Goal: Task Accomplishment & Management: Use online tool/utility

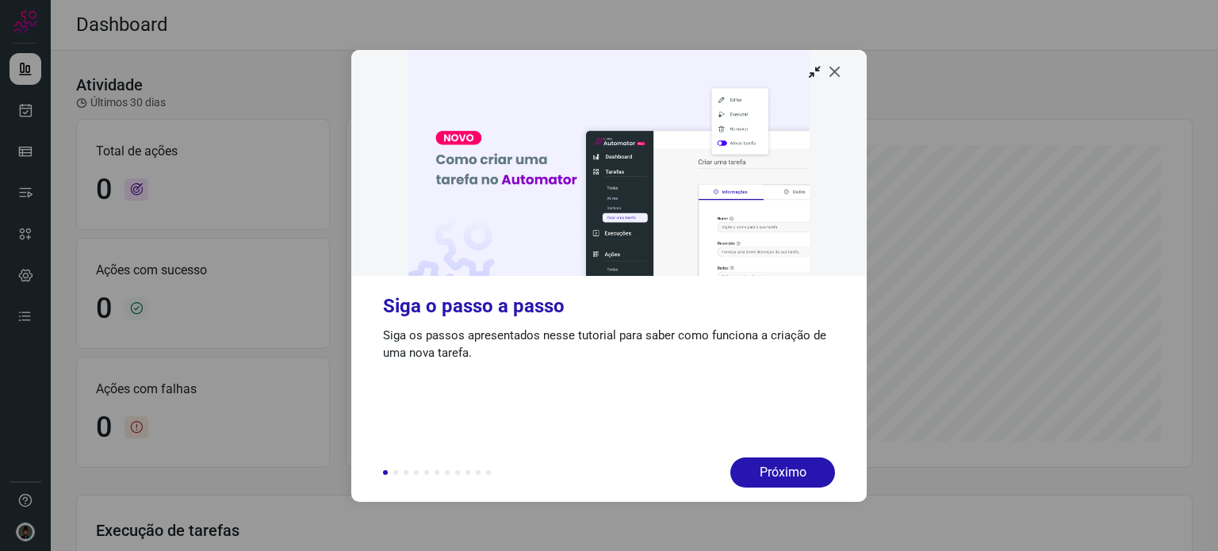
click at [833, 72] on icon at bounding box center [835, 71] width 16 height 16
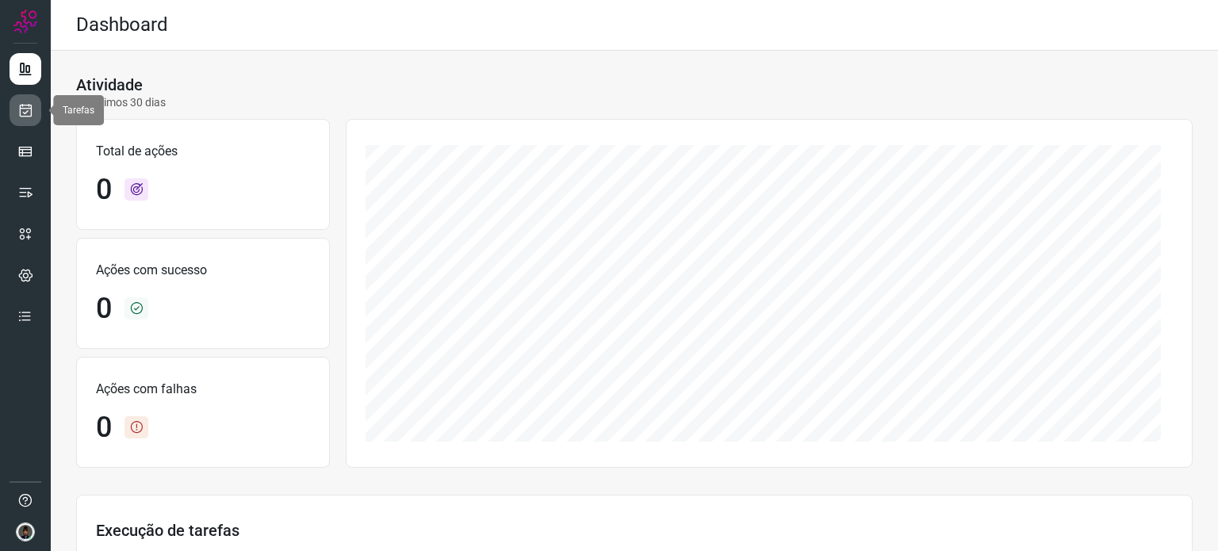
drag, startPoint x: 21, startPoint y: 105, endPoint x: 32, endPoint y: 110, distance: 12.4
click at [21, 105] on icon at bounding box center [25, 110] width 17 height 16
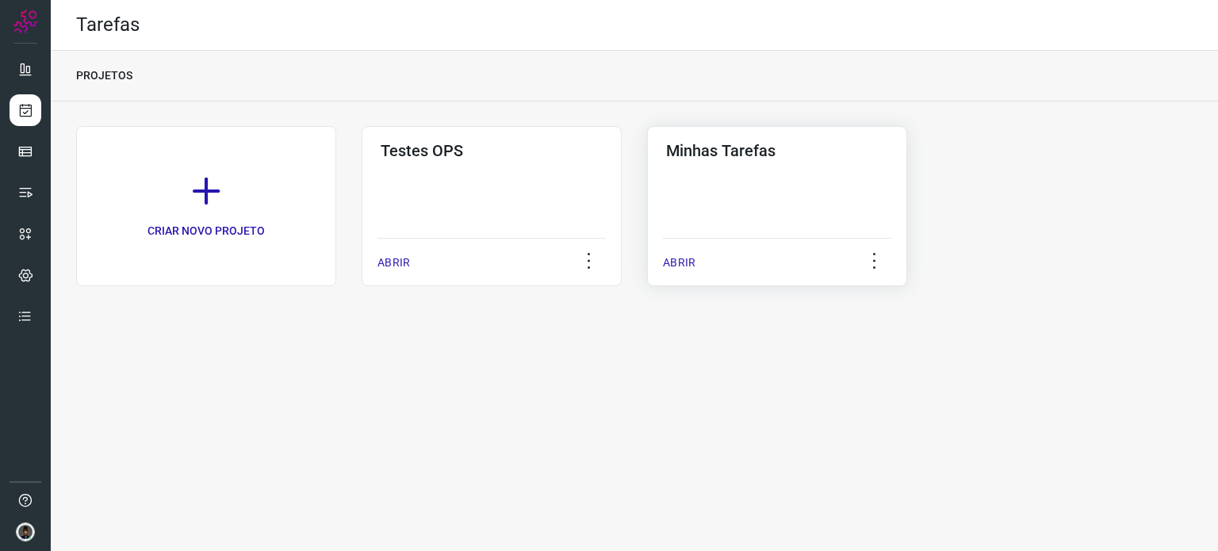
click at [776, 185] on div "Minhas Tarefas ABRIR" at bounding box center [777, 206] width 260 height 160
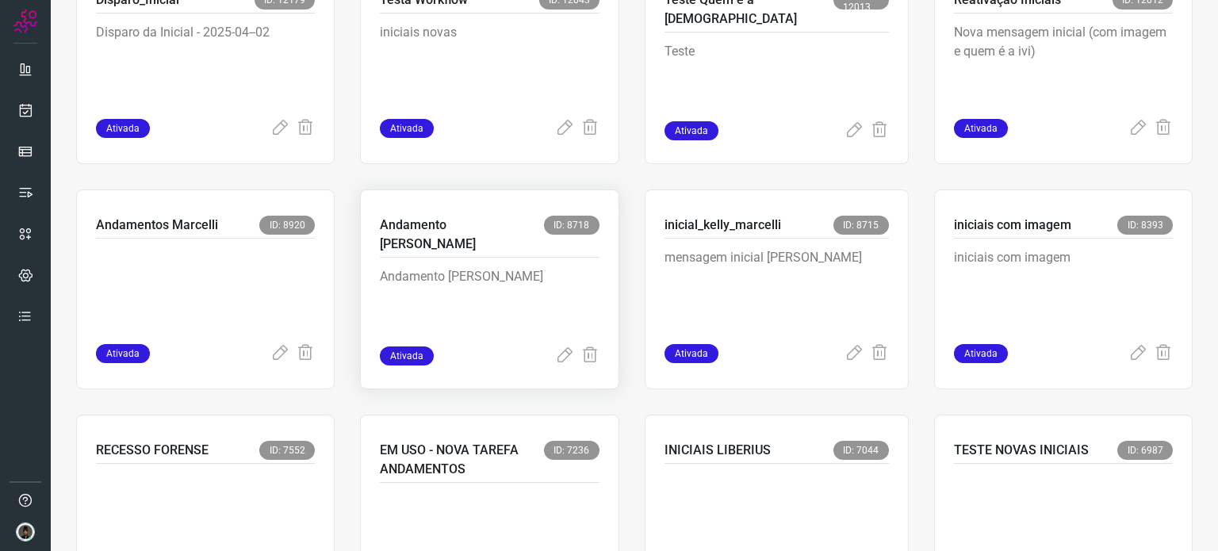
scroll to position [634, 0]
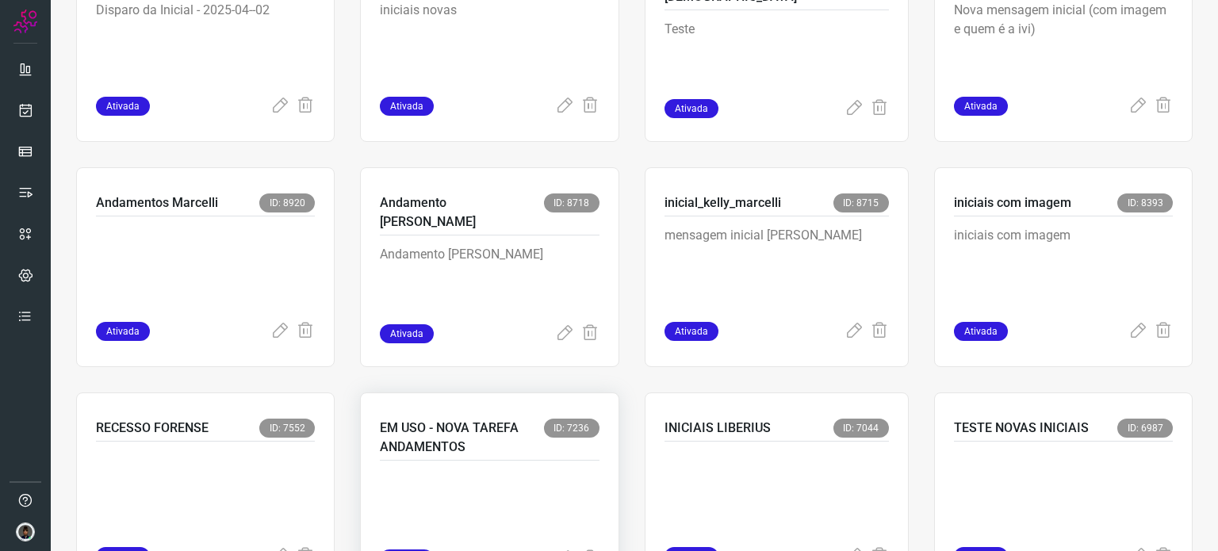
click at [502, 425] on p "EM USO - NOVA TAREFA ANDAMENTOS" at bounding box center [461, 438] width 163 height 38
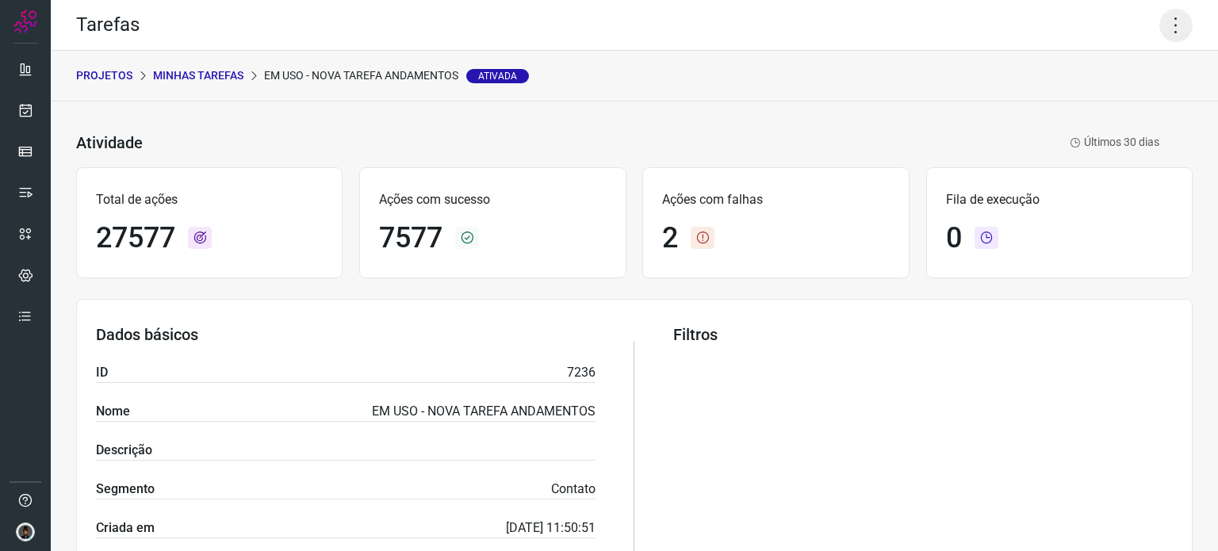
click at [1167, 27] on icon at bounding box center [1175, 25] width 33 height 33
click at [1078, 99] on li "Executar" at bounding box center [1107, 103] width 144 height 25
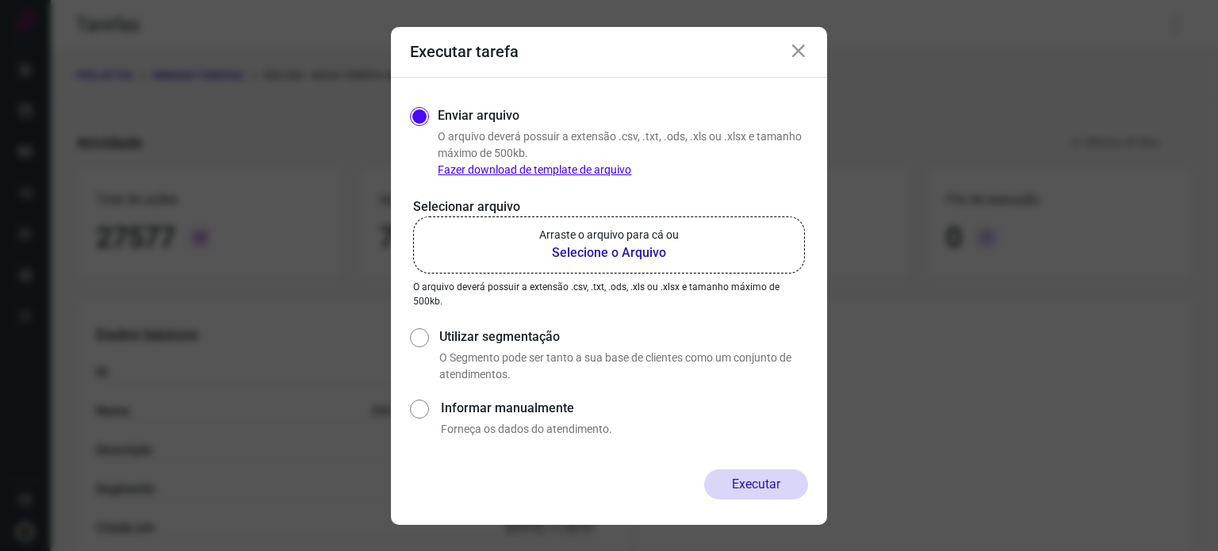
click at [583, 251] on b "Selecione o Arquivo" at bounding box center [609, 252] width 140 height 19
click at [0, 0] on input "Arraste o arquivo para cá ou Selecione o Arquivo" at bounding box center [0, 0] width 0 height 0
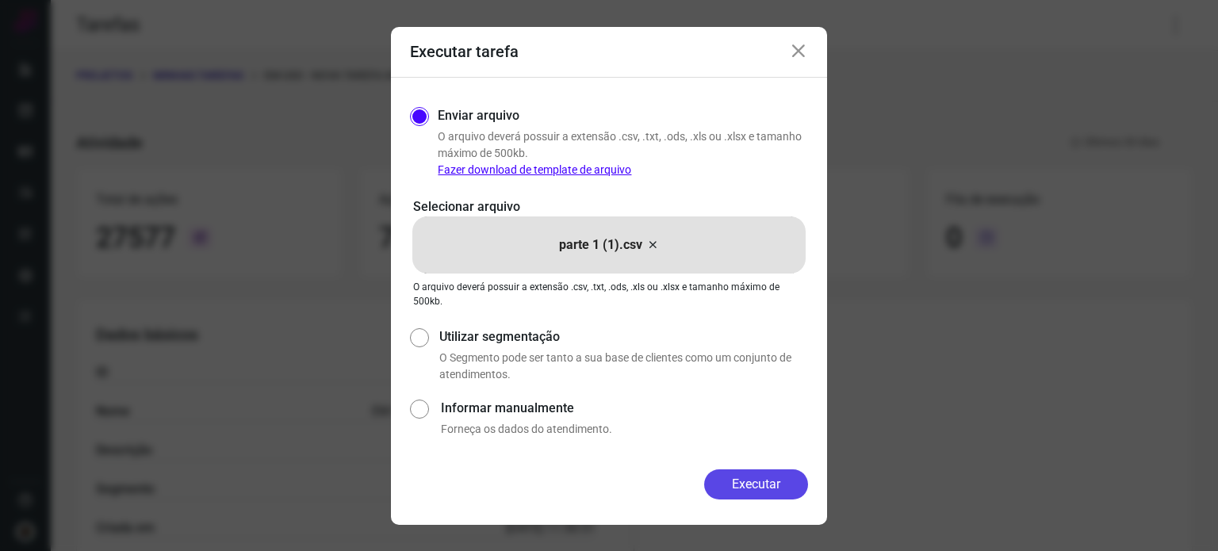
click at [750, 481] on button "Executar" at bounding box center [756, 484] width 104 height 30
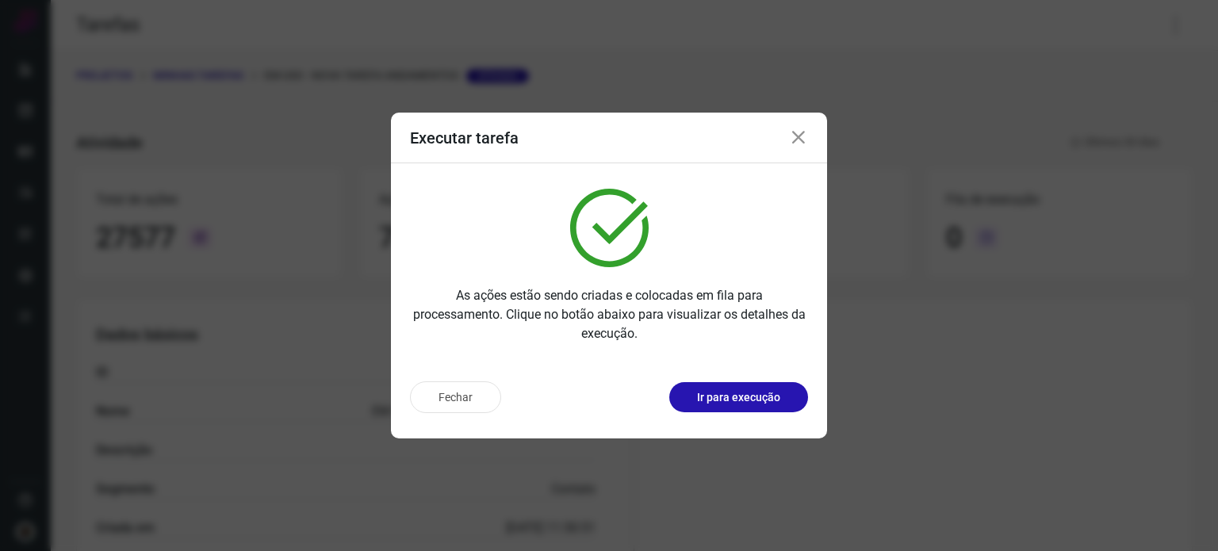
click at [1160, 364] on div "Executar tarefa As ações estão sendo criadas e colocadas em fila para processam…" at bounding box center [609, 275] width 1218 height 551
click at [802, 136] on icon at bounding box center [798, 137] width 19 height 19
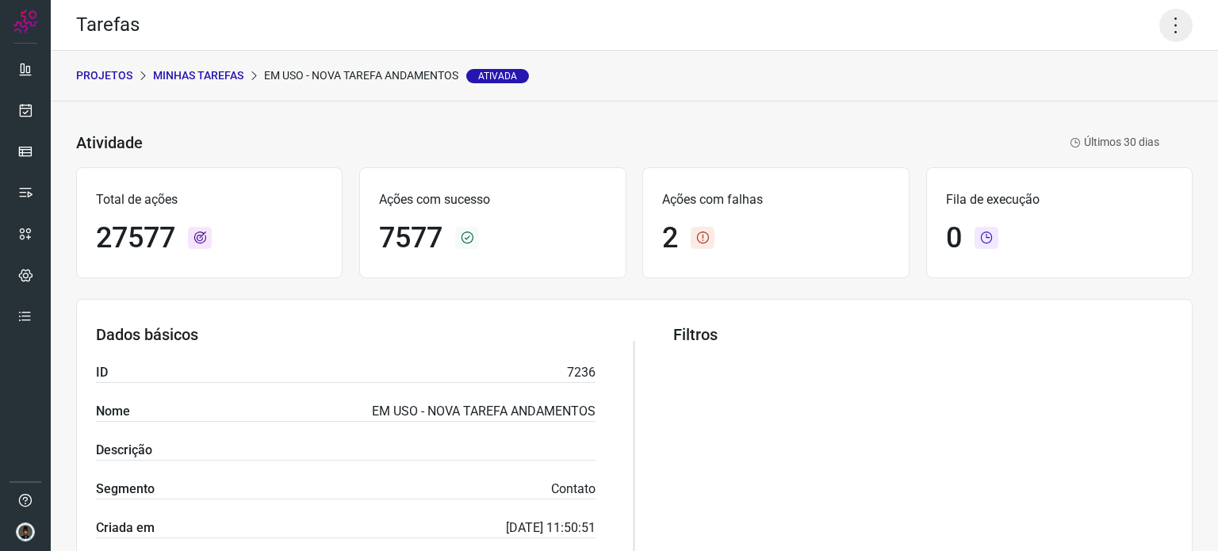
click at [1159, 31] on icon at bounding box center [1175, 25] width 33 height 33
click at [1064, 105] on icon at bounding box center [1056, 104] width 16 height 16
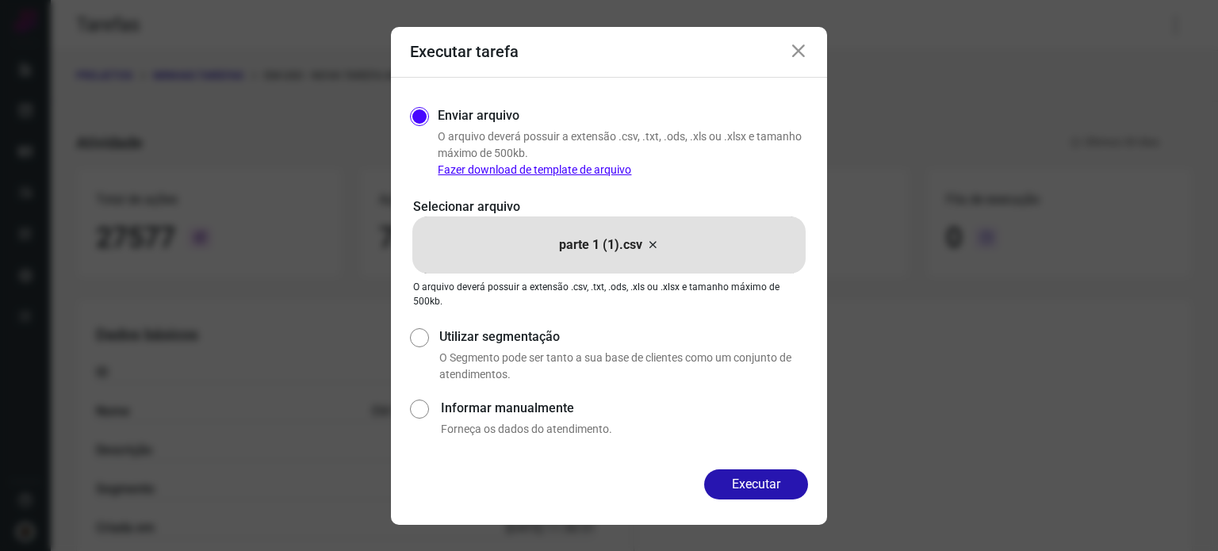
click at [652, 243] on icon at bounding box center [652, 244] width 13 height 19
click at [0, 0] on input "parte 1 (1).csv" at bounding box center [0, 0] width 0 height 0
click at [756, 482] on button "Executar" at bounding box center [756, 484] width 104 height 30
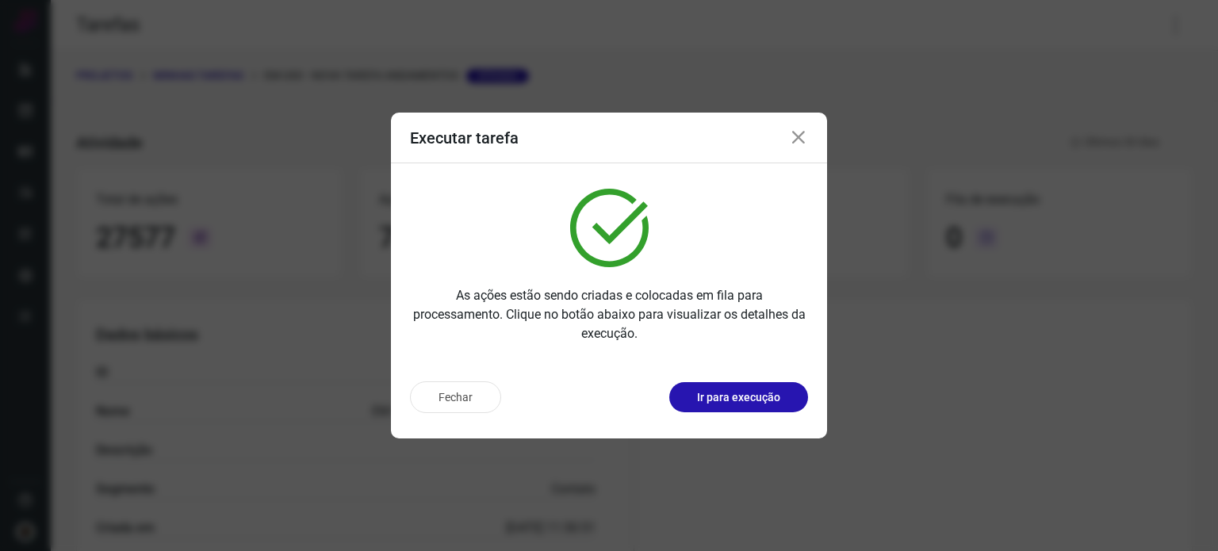
drag, startPoint x: 1184, startPoint y: 421, endPoint x: 1034, endPoint y: 459, distance: 155.3
click at [1184, 421] on div "Executar tarefa As ações estão sendo criadas e colocadas em fila para processam…" at bounding box center [609, 275] width 1218 height 551
click at [793, 132] on icon at bounding box center [798, 137] width 19 height 19
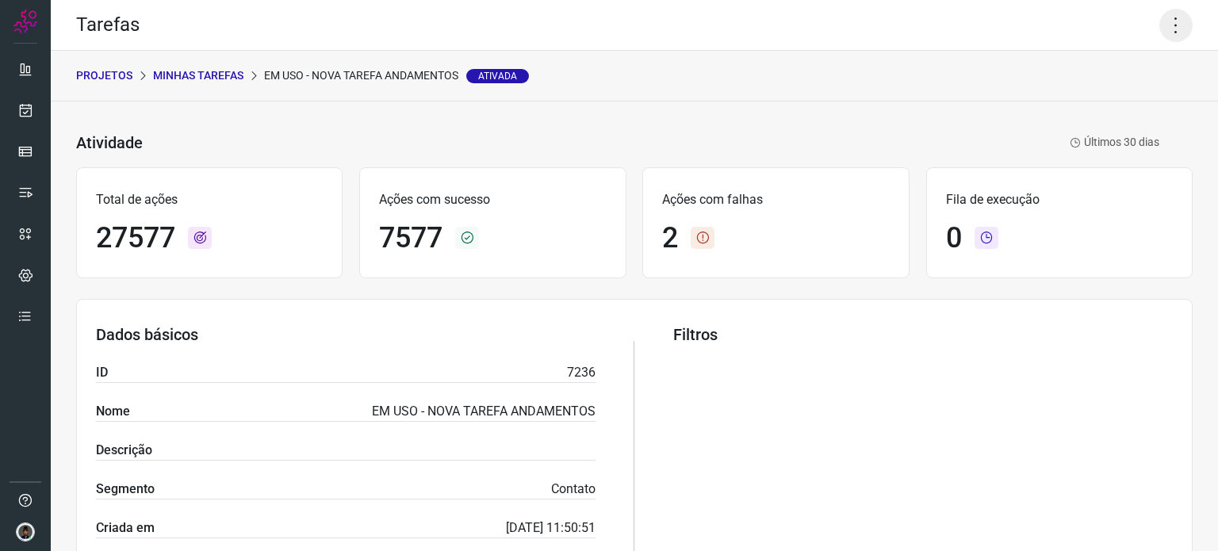
click at [1159, 13] on icon at bounding box center [1175, 25] width 33 height 33
click at [1096, 96] on li "Executar" at bounding box center [1107, 103] width 144 height 25
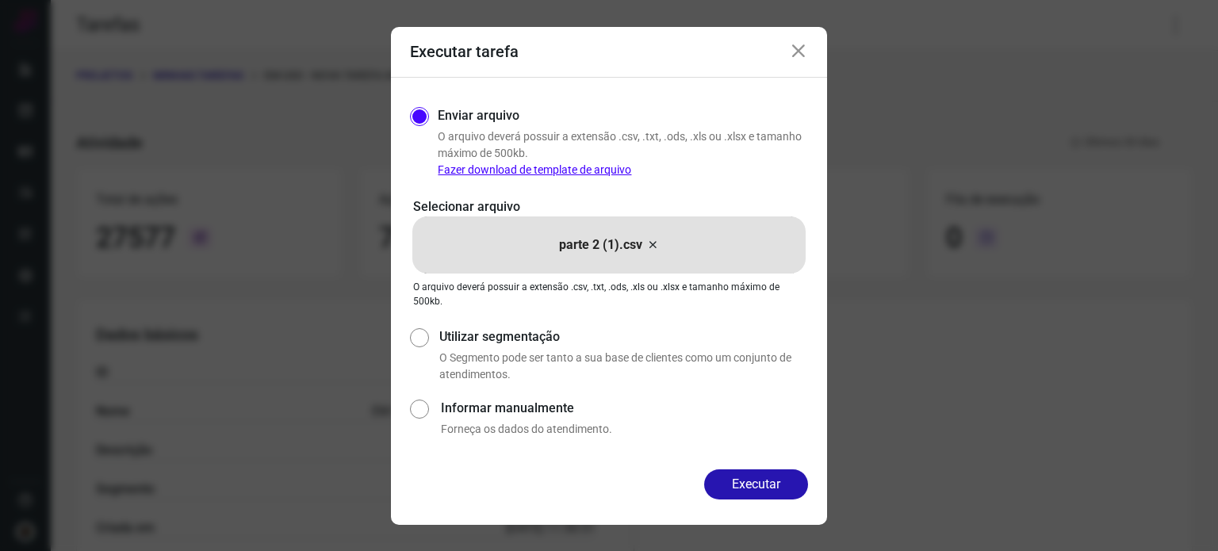
click at [651, 243] on icon at bounding box center [652, 244] width 13 height 19
click at [0, 0] on input "parte 2 (1).csv" at bounding box center [0, 0] width 0 height 0
click at [744, 485] on button "Executar" at bounding box center [756, 484] width 104 height 30
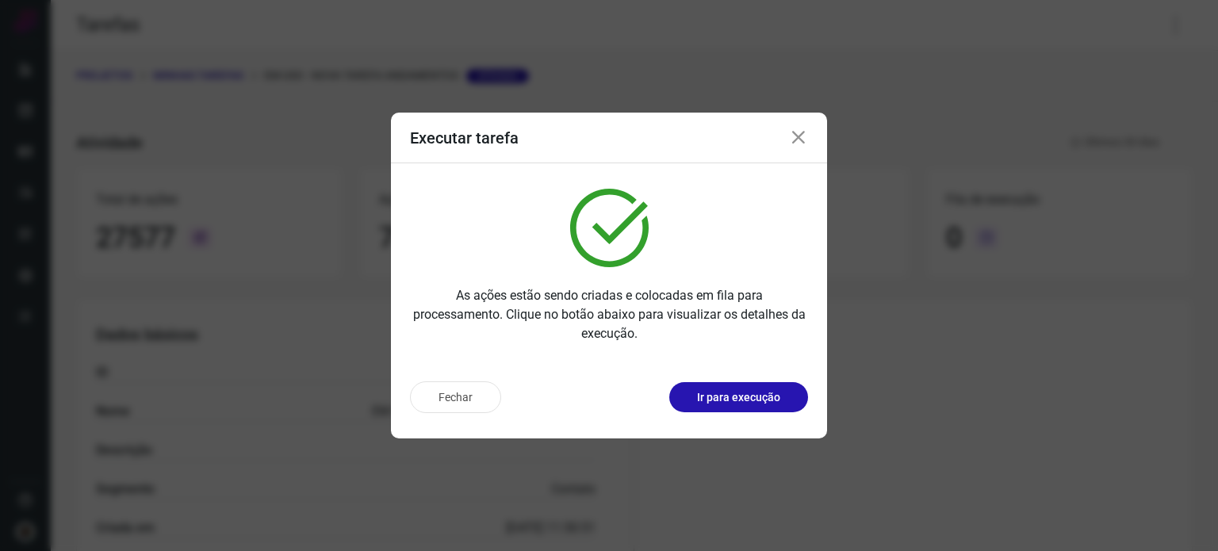
click at [1178, 311] on div "Executar tarefa As ações estão sendo criadas e colocadas em fila para processam…" at bounding box center [609, 275] width 1218 height 551
click at [796, 147] on icon at bounding box center [798, 137] width 19 height 19
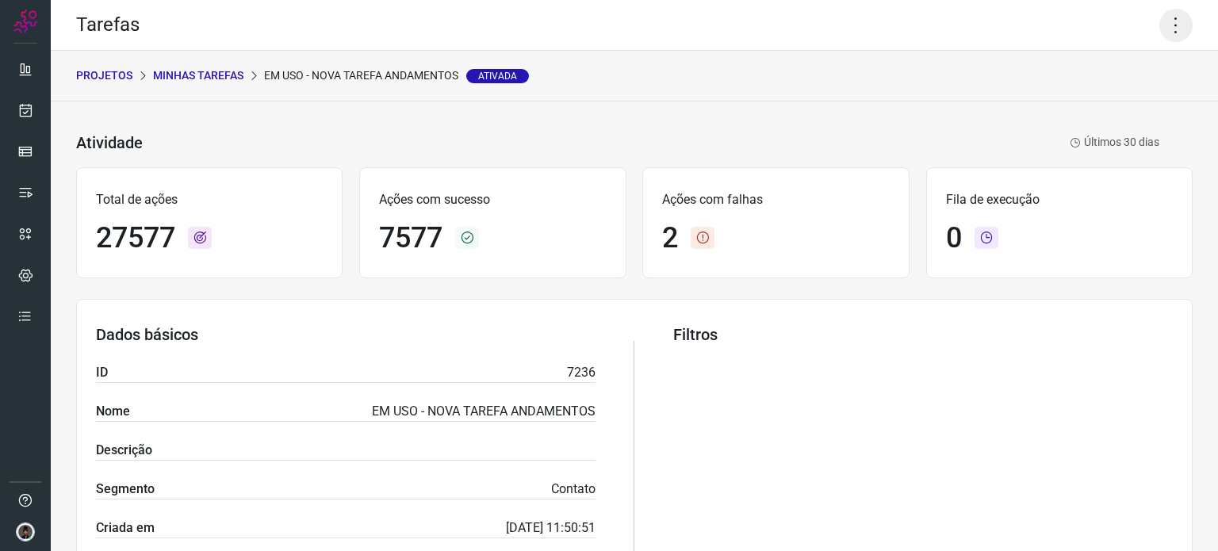
click at [1170, 19] on icon at bounding box center [1175, 25] width 33 height 33
click at [1072, 110] on li "Executar" at bounding box center [1107, 103] width 144 height 25
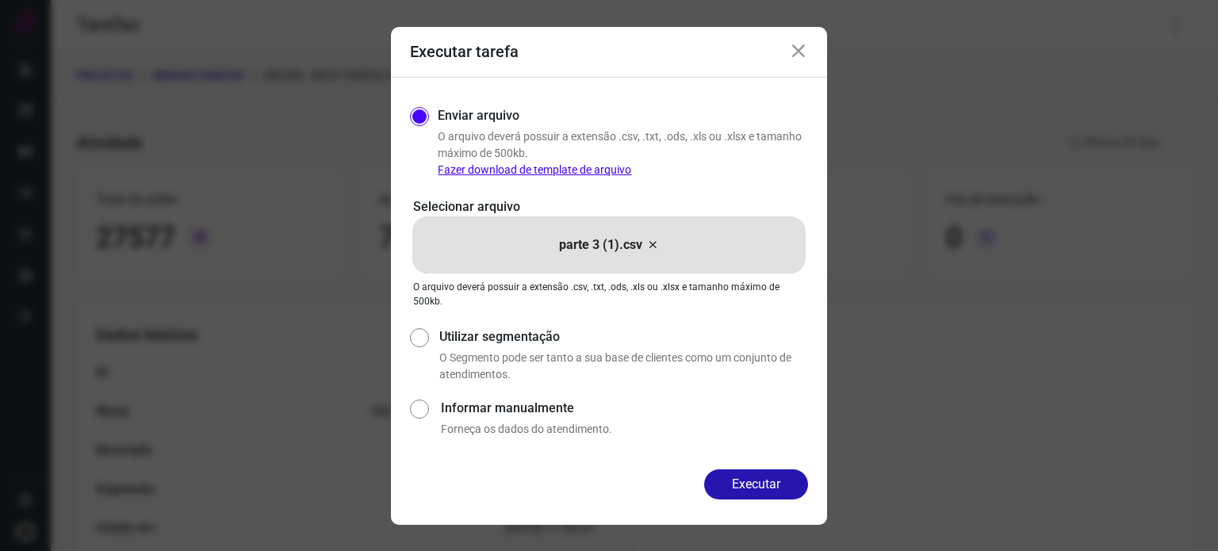
click at [651, 243] on icon at bounding box center [652, 244] width 13 height 19
click at [0, 0] on input "parte 3 (1).csv" at bounding box center [0, 0] width 0 height 0
click at [755, 486] on button "Executar" at bounding box center [756, 484] width 104 height 30
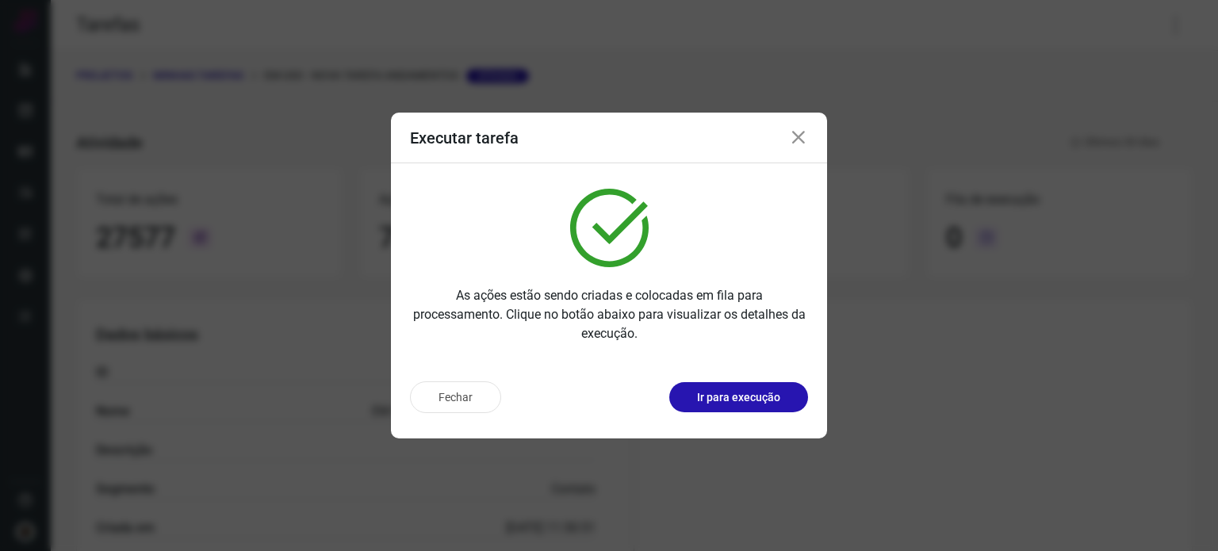
click at [801, 138] on icon at bounding box center [798, 137] width 19 height 19
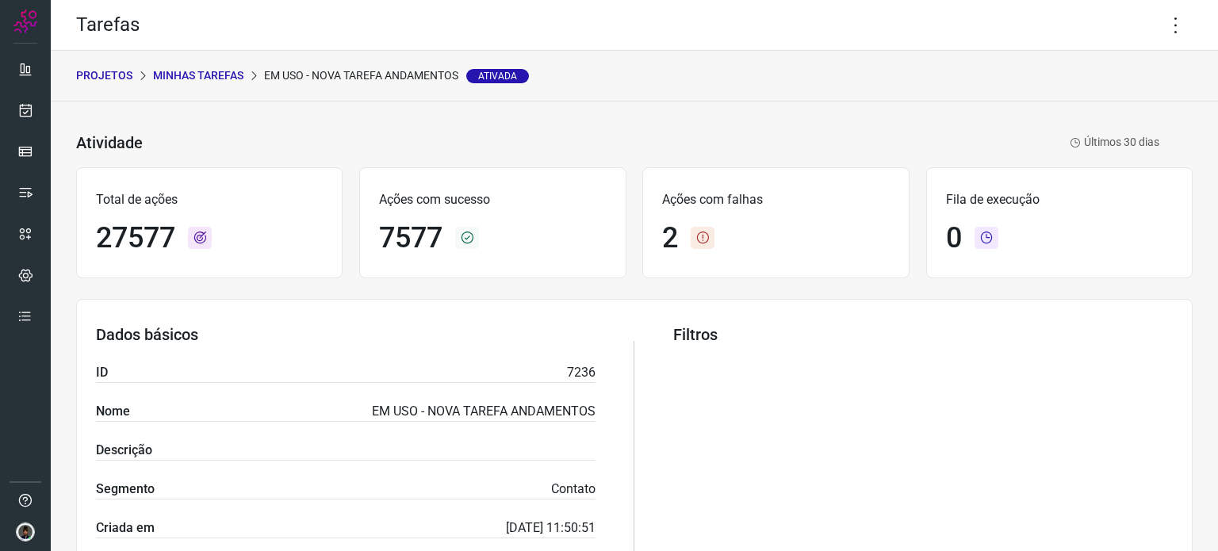
drag, startPoint x: 1158, startPoint y: 143, endPoint x: 1144, endPoint y: 246, distance: 103.2
click at [1158, 143] on div "Atividade EM USO - NOVA TAREFA ANDAMENTOS Ativada Últimos 30 [PERSON_NAME]" at bounding box center [634, 142] width 1116 height 33
click at [1170, 19] on icon at bounding box center [1175, 25] width 33 height 33
click at [1091, 102] on li "Executar" at bounding box center [1107, 103] width 144 height 25
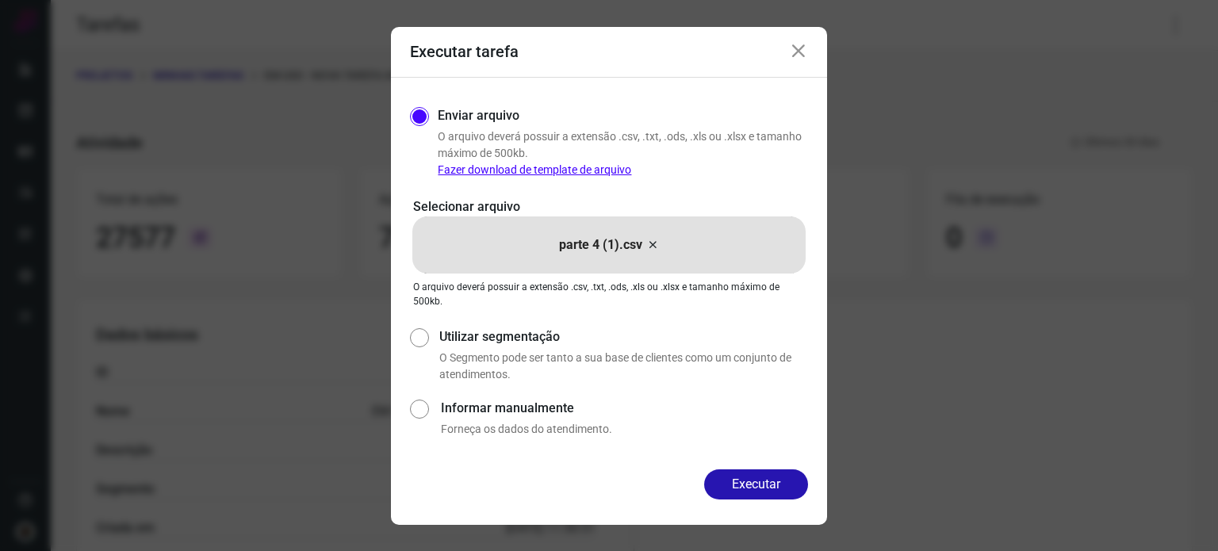
click at [652, 245] on icon at bounding box center [652, 244] width 13 height 19
click at [0, 0] on input "parte 4 (1).csv" at bounding box center [0, 0] width 0 height 0
click at [770, 484] on button "Executar" at bounding box center [756, 484] width 104 height 30
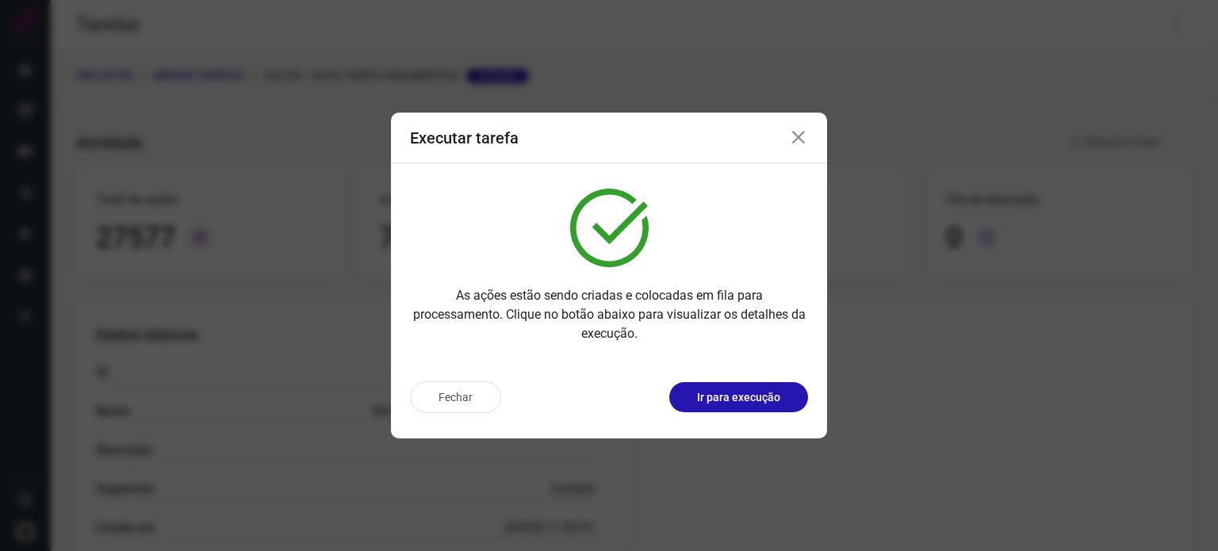
click at [798, 140] on icon at bounding box center [798, 137] width 19 height 19
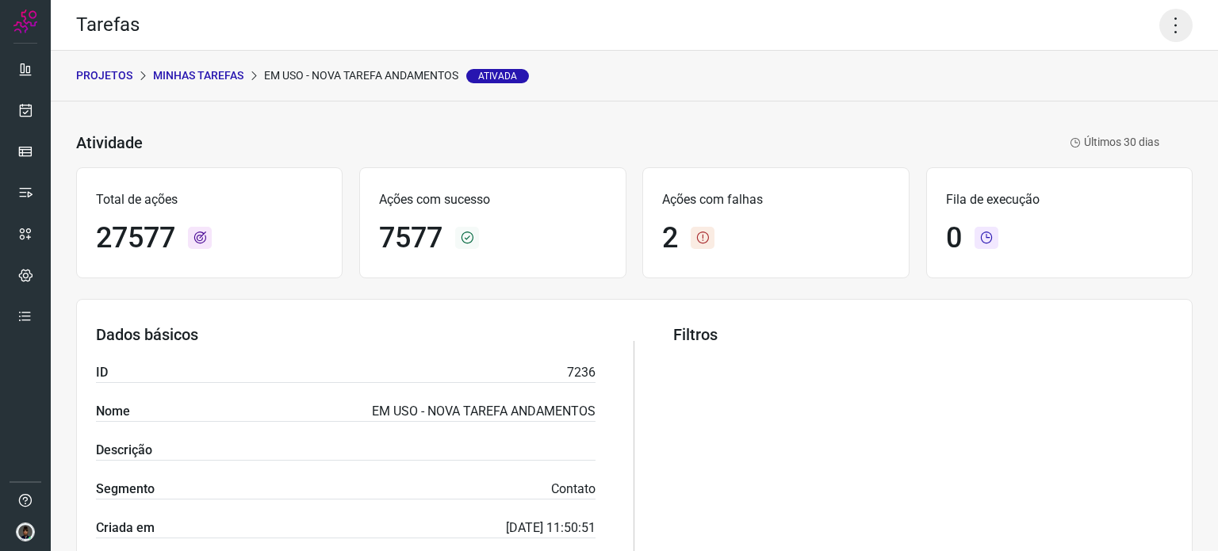
click at [1168, 15] on icon at bounding box center [1175, 25] width 33 height 33
click at [1084, 99] on li "Executar" at bounding box center [1107, 103] width 144 height 25
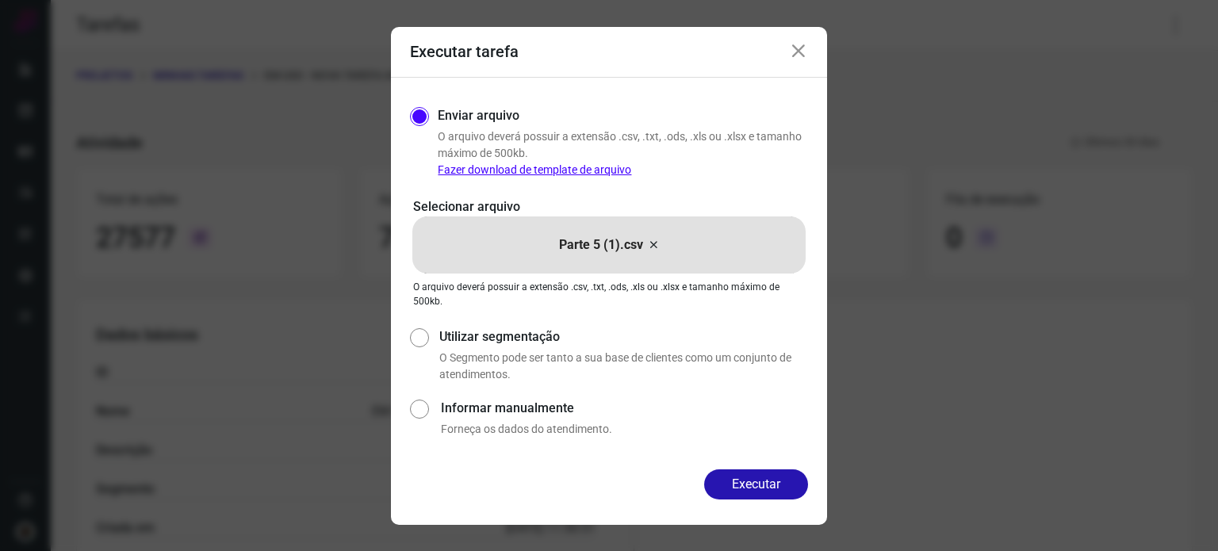
click at [650, 245] on icon at bounding box center [653, 244] width 13 height 19
click at [0, 0] on input "Parte 5 (1).csv" at bounding box center [0, 0] width 0 height 0
click at [758, 484] on button "Executar" at bounding box center [756, 484] width 104 height 30
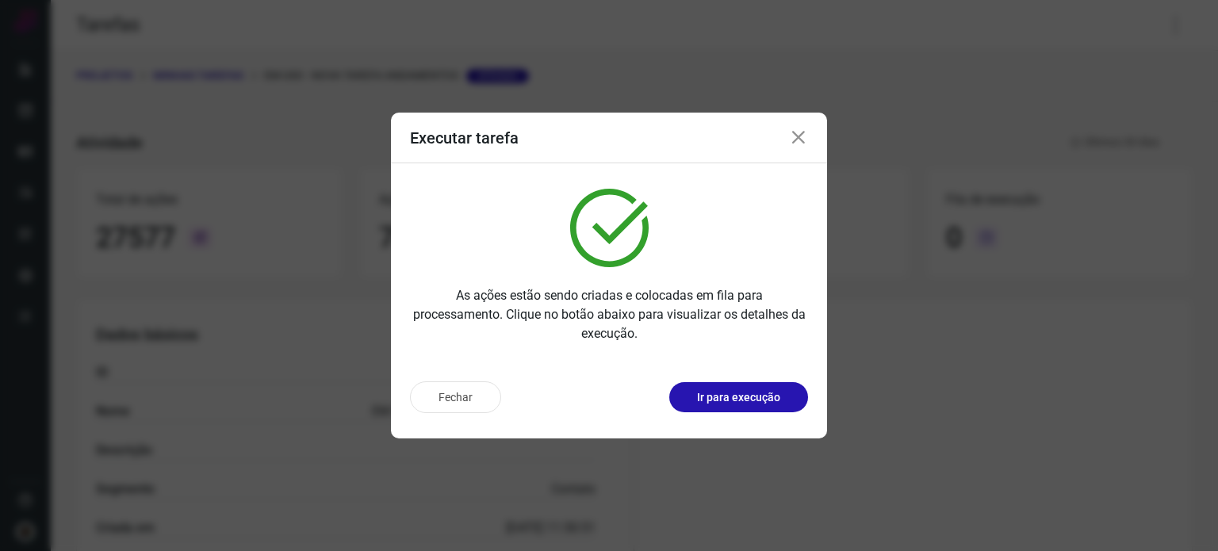
click at [1114, 279] on div "Executar tarefa As ações estão sendo criadas e colocadas em fila para processam…" at bounding box center [609, 275] width 1218 height 551
